Goal: Information Seeking & Learning: Learn about a topic

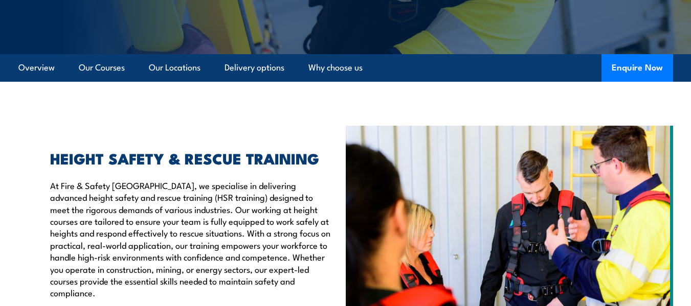
scroll to position [207, 0]
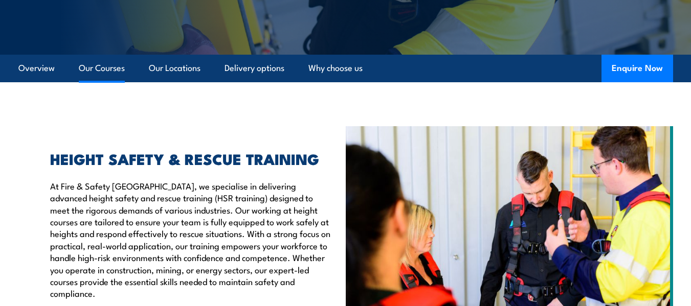
click at [117, 73] on link "Our Courses" at bounding box center [102, 68] width 46 height 27
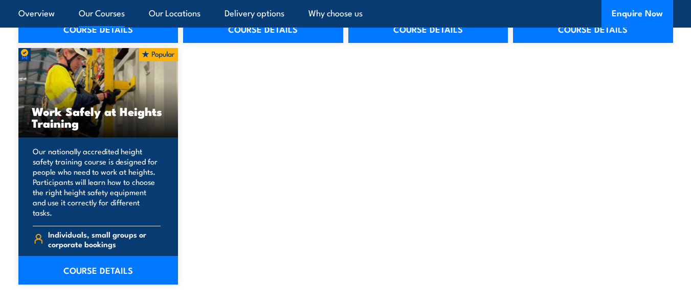
scroll to position [1314, 0]
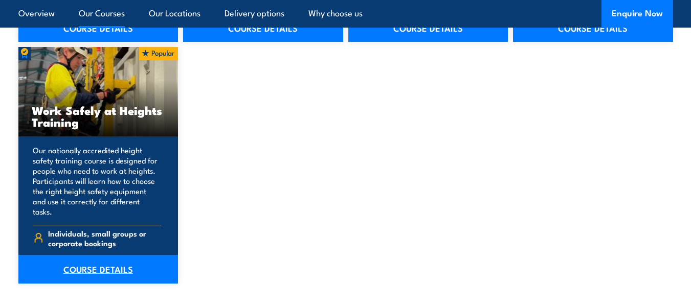
click at [87, 255] on link "COURSE DETAILS" at bounding box center [98, 269] width 160 height 29
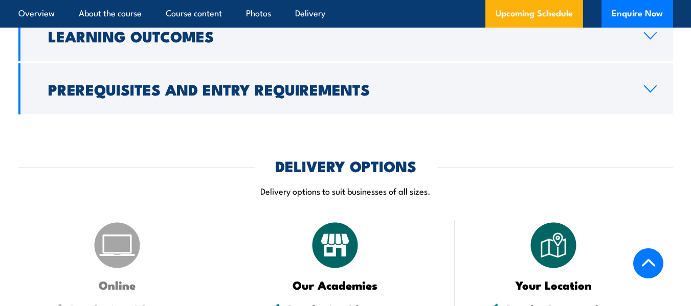
scroll to position [1032, 0]
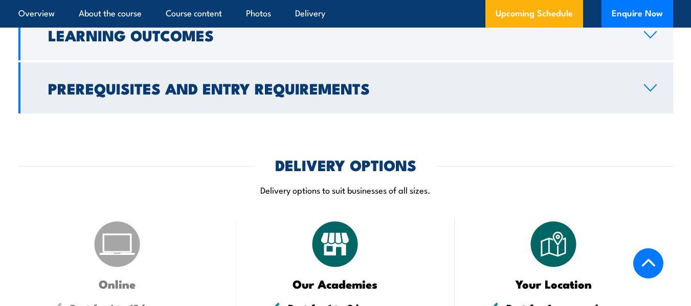
click at [156, 87] on h2 "Prerequisites and Entry Requirements" at bounding box center [337, 87] width 579 height 13
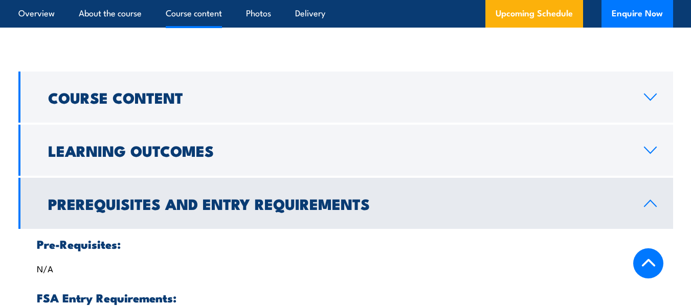
scroll to position [674, 0]
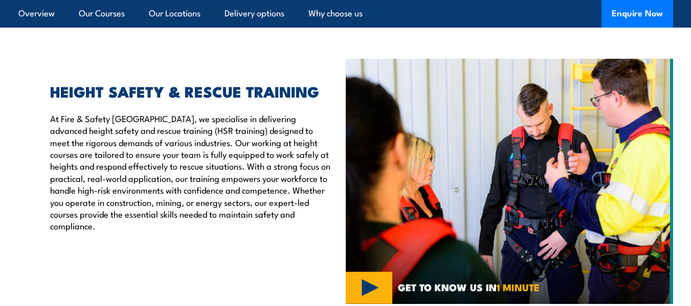
scroll to position [272, 0]
